Goal: Check status: Check status

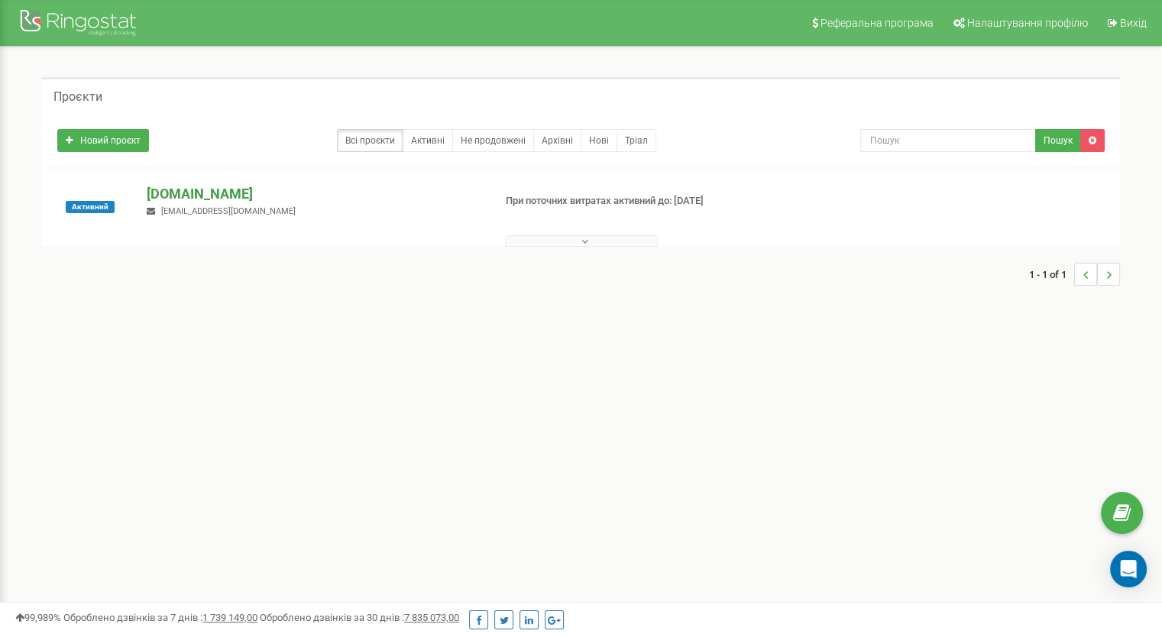
click at [277, 192] on p "[DOMAIN_NAME]" at bounding box center [314, 194] width 334 height 20
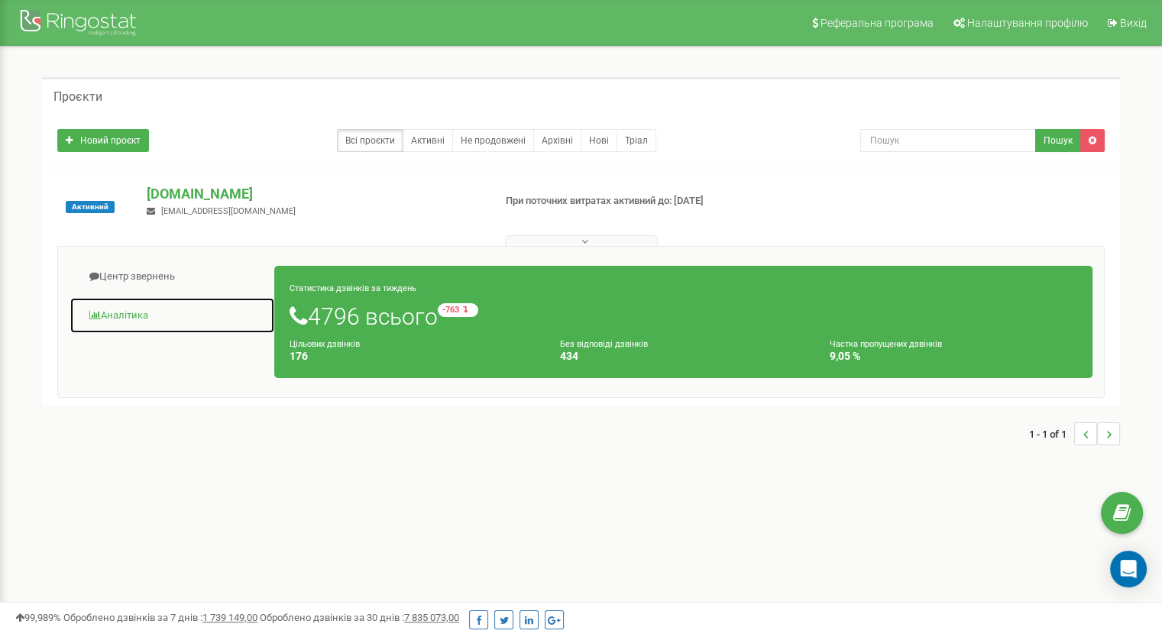
click at [122, 309] on link "Аналiтика" at bounding box center [173, 315] width 206 height 37
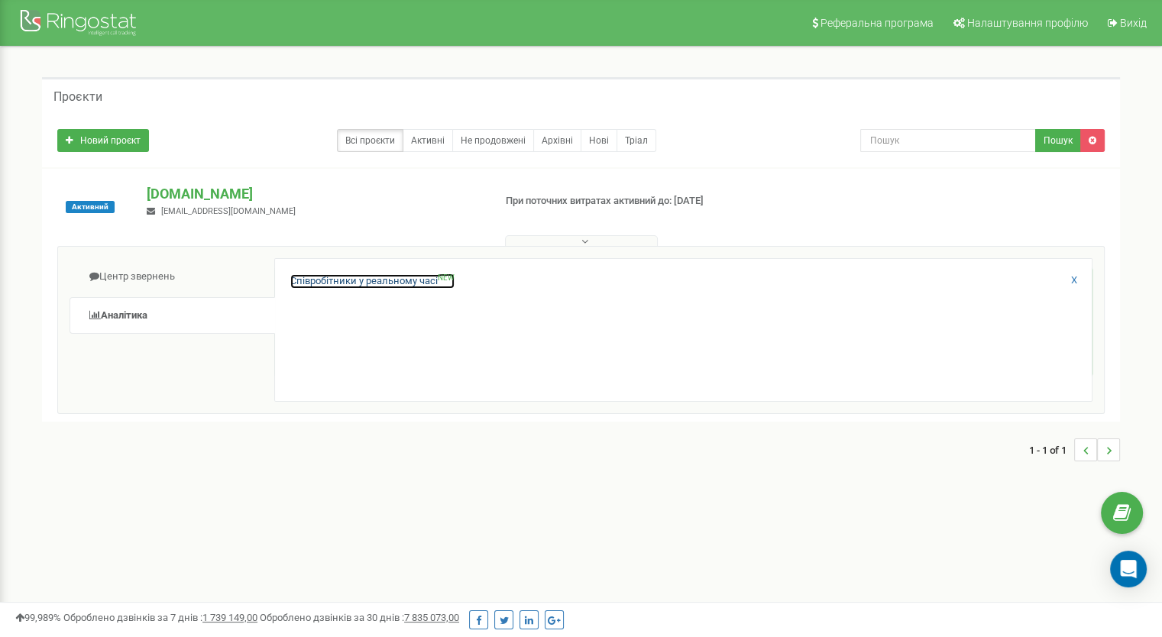
click at [416, 275] on link "Співробітники у реальному часі NEW" at bounding box center [372, 281] width 164 height 15
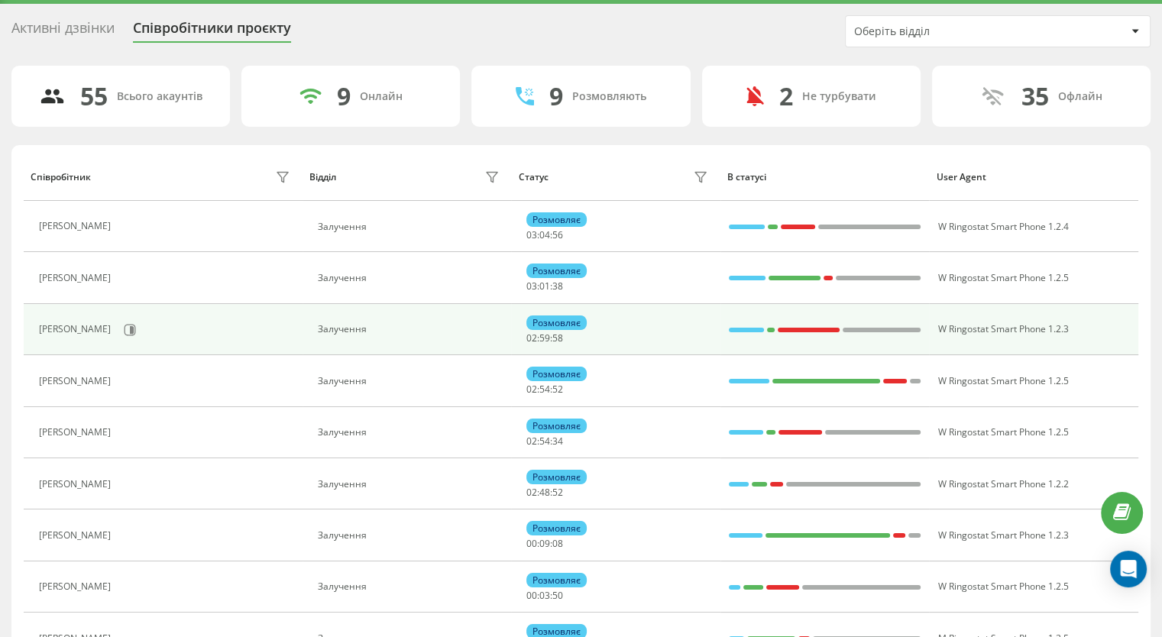
scroll to position [76, 0]
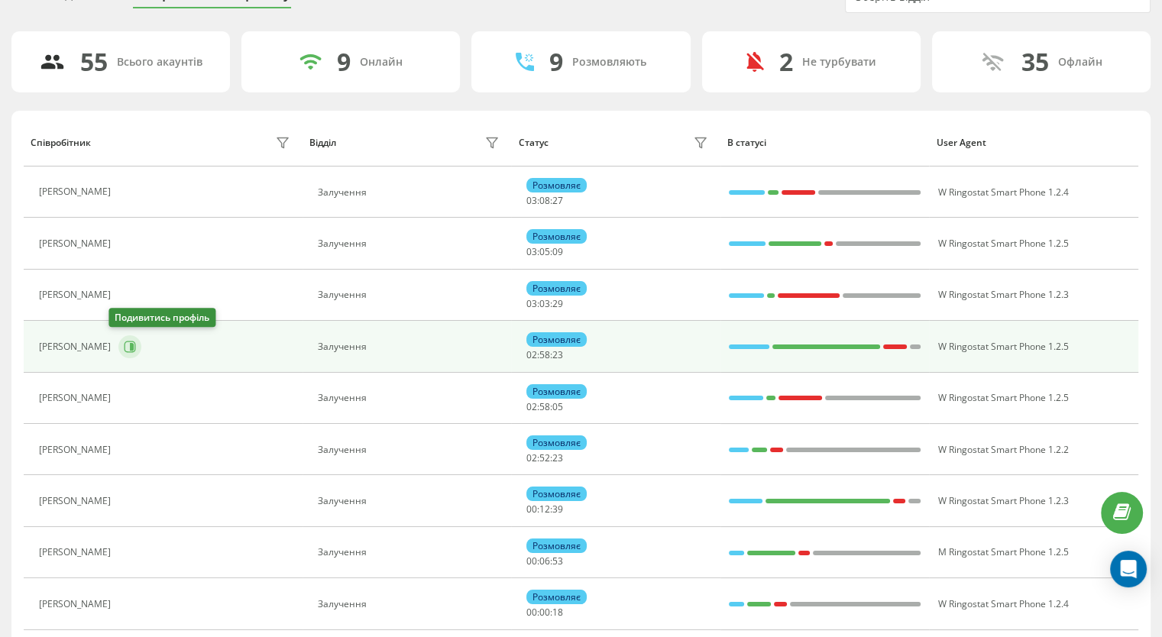
click at [125, 341] on icon at bounding box center [130, 347] width 12 height 12
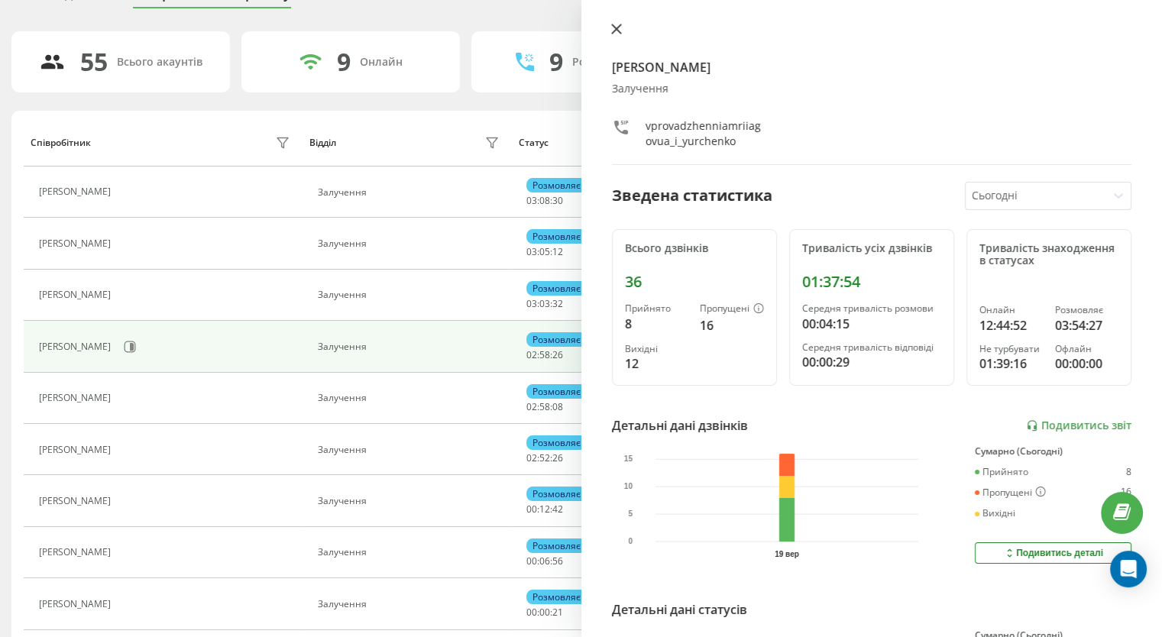
click at [622, 25] on button at bounding box center [617, 30] width 20 height 15
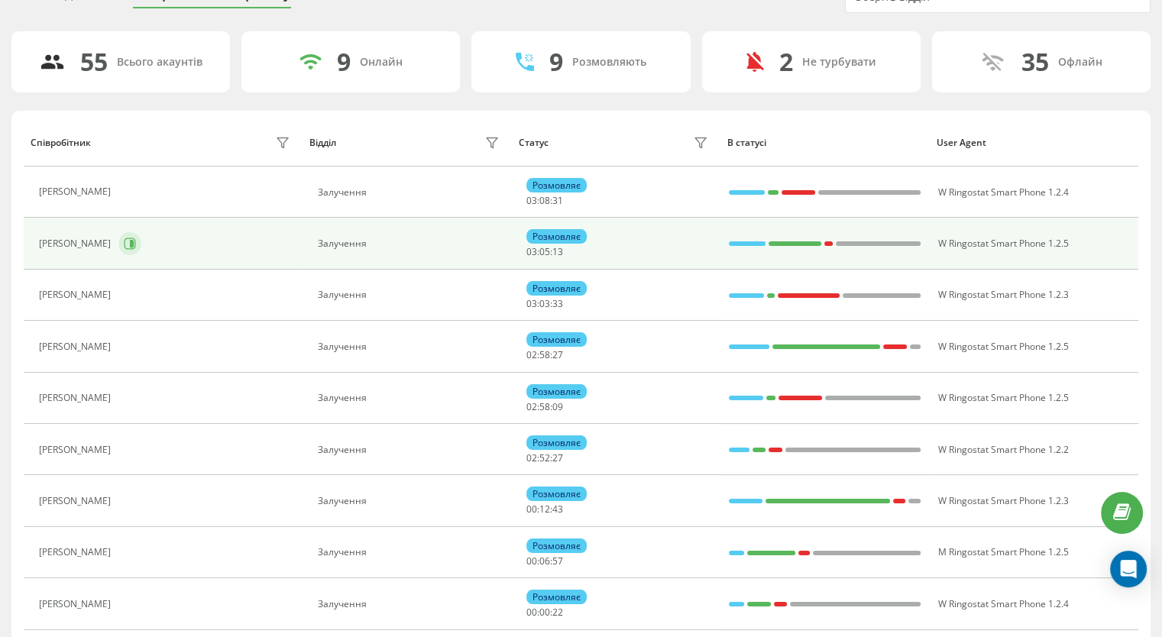
click at [124, 239] on icon at bounding box center [130, 244] width 12 height 12
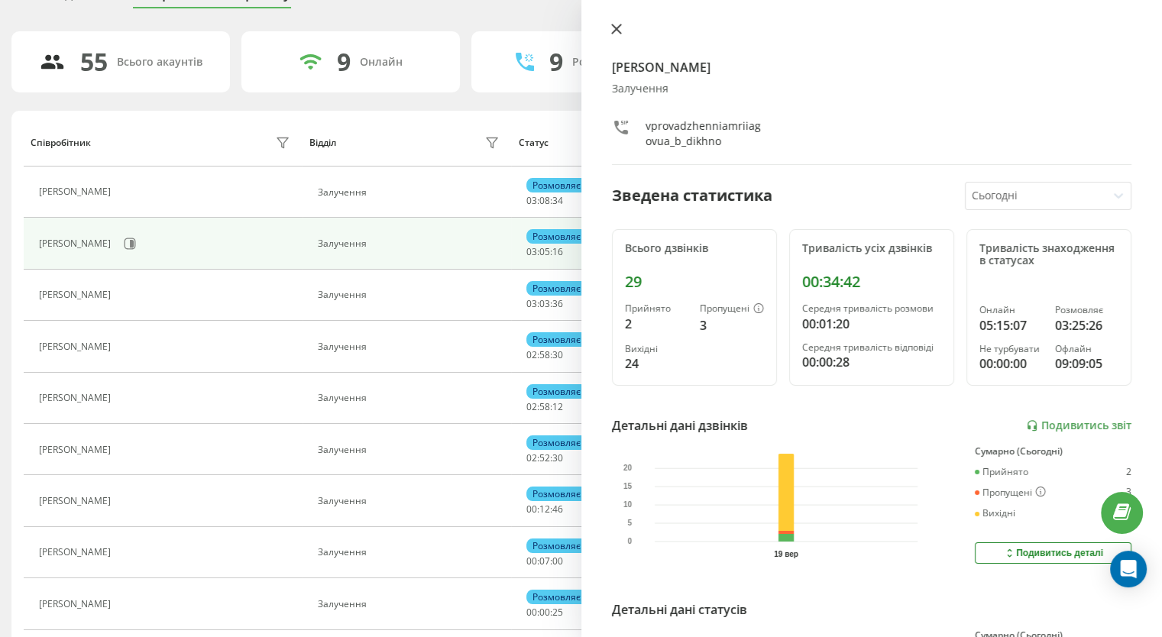
click at [612, 28] on icon at bounding box center [616, 29] width 11 height 11
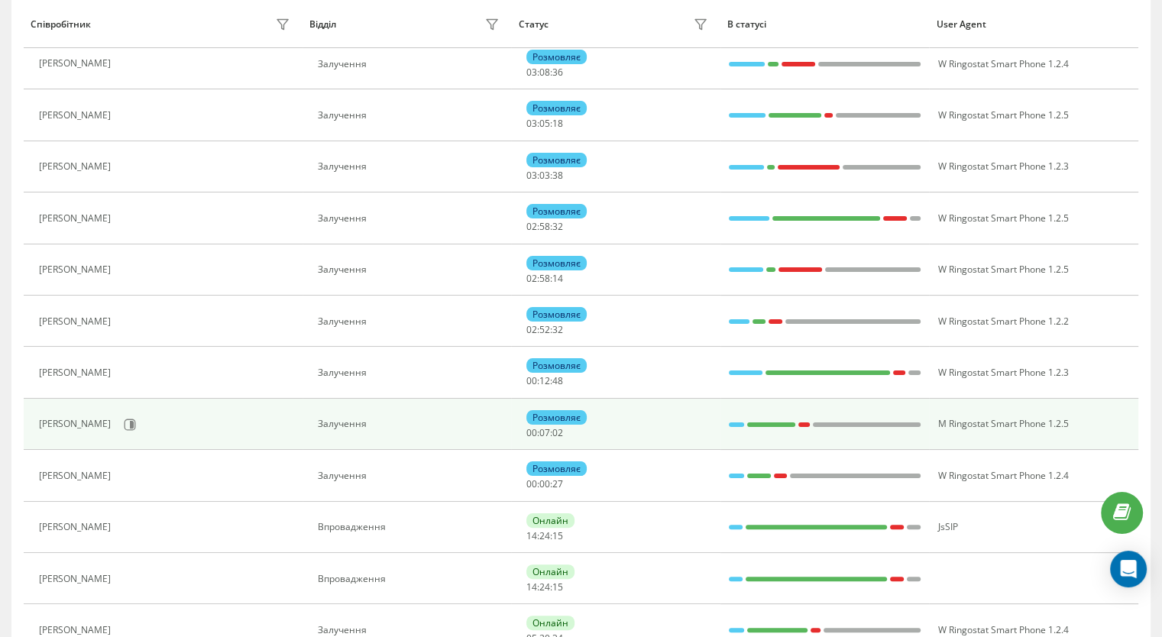
scroll to position [229, 0]
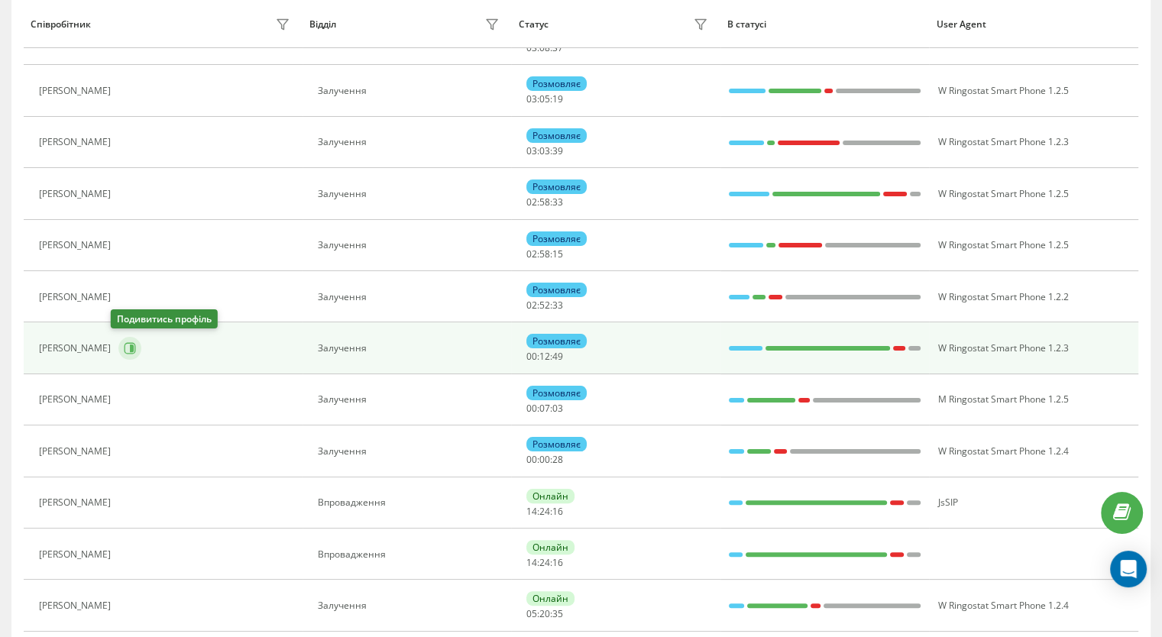
click at [124, 356] on button at bounding box center [129, 348] width 23 height 23
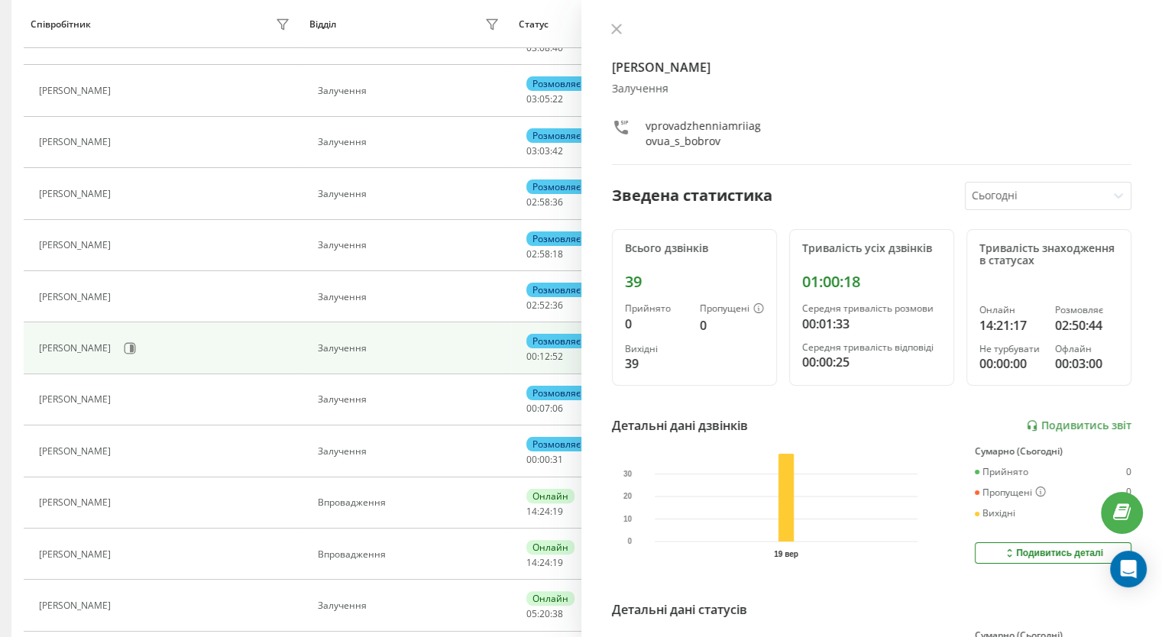
click at [617, 19] on div "Сергій Бобров Залучення vprovadzhenniamriiagovua_s_bobrov Зведена статистика Сь…" at bounding box center [873, 318] width 582 height 637
click at [617, 28] on icon at bounding box center [615, 28] width 9 height 9
